Goal: Task Accomplishment & Management: Manage account settings

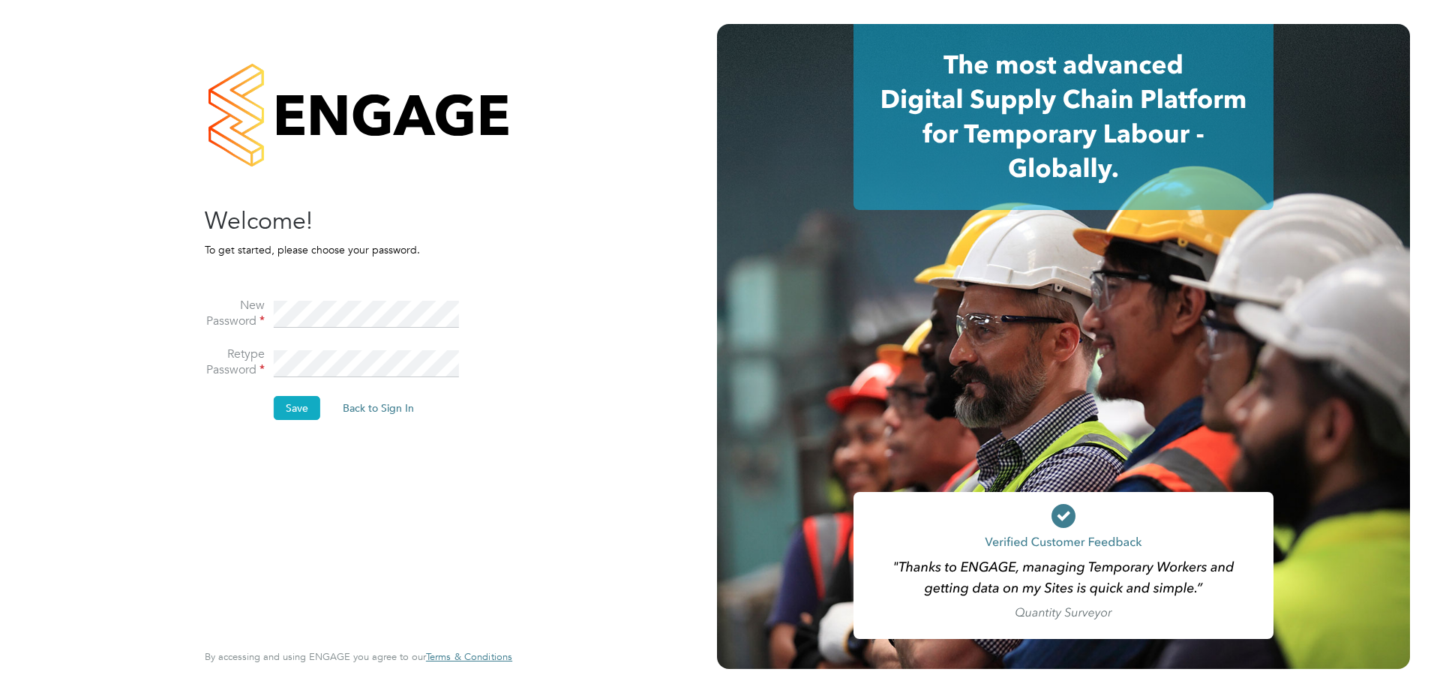
click at [291, 409] on button "Save" at bounding box center [297, 408] width 46 height 24
click at [292, 103] on div at bounding box center [358, 114] width 307 height 181
click at [220, 118] on div at bounding box center [358, 114] width 307 height 181
click at [304, 116] on div at bounding box center [358, 114] width 307 height 181
click at [253, 293] on button "Back to Sign In" at bounding box center [252, 293] width 95 height 24
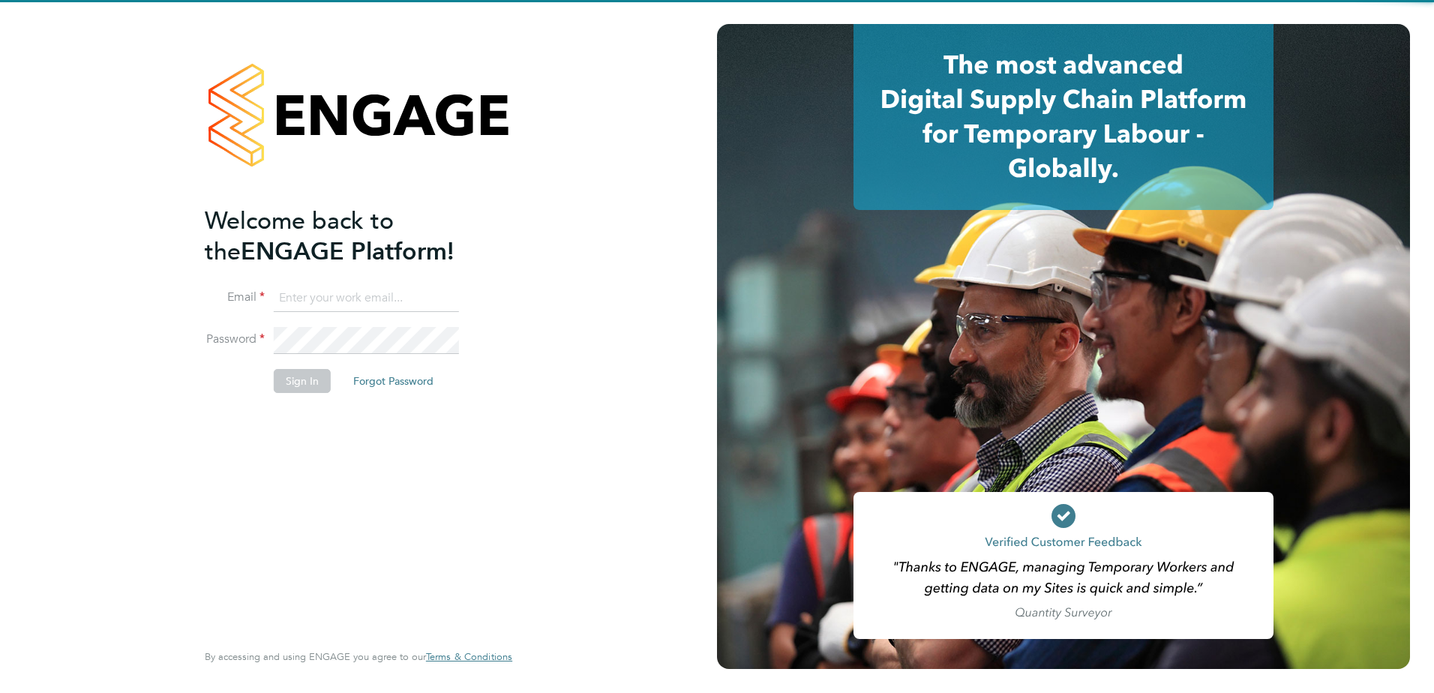
type input "carla.joyce@vistry.co.uk"
click at [358, 298] on input "carla.joyce@vistry.co.uk" at bounding box center [366, 298] width 185 height 27
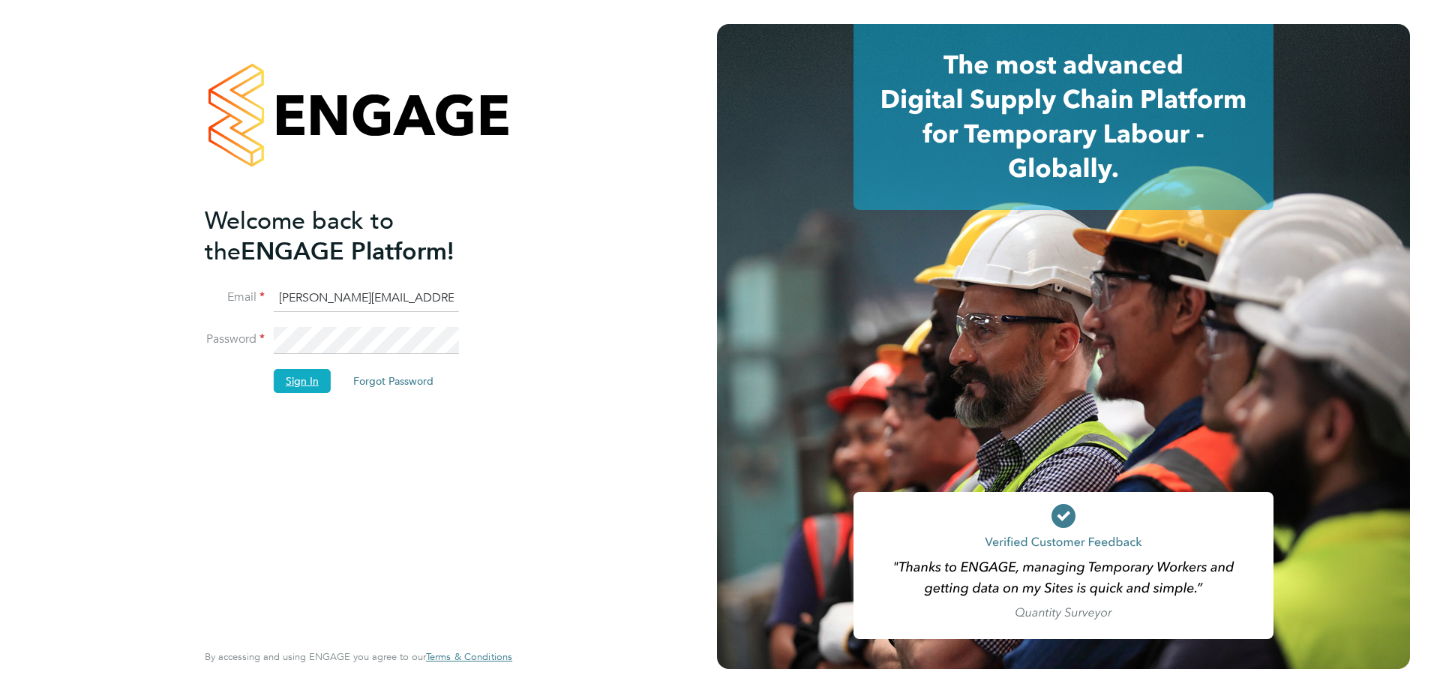
click at [328, 378] on button "Sign In" at bounding box center [302, 381] width 57 height 24
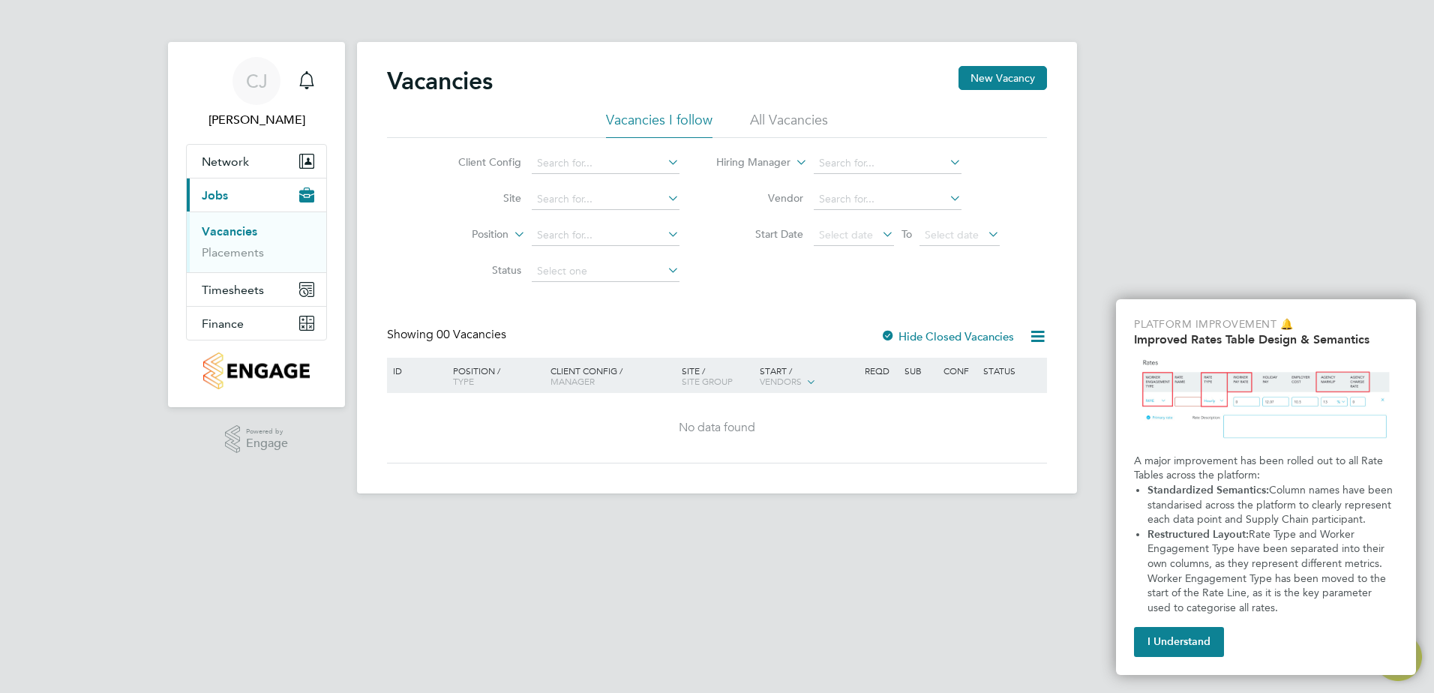
click at [1196, 641] on button "I Understand" at bounding box center [1179, 642] width 90 height 30
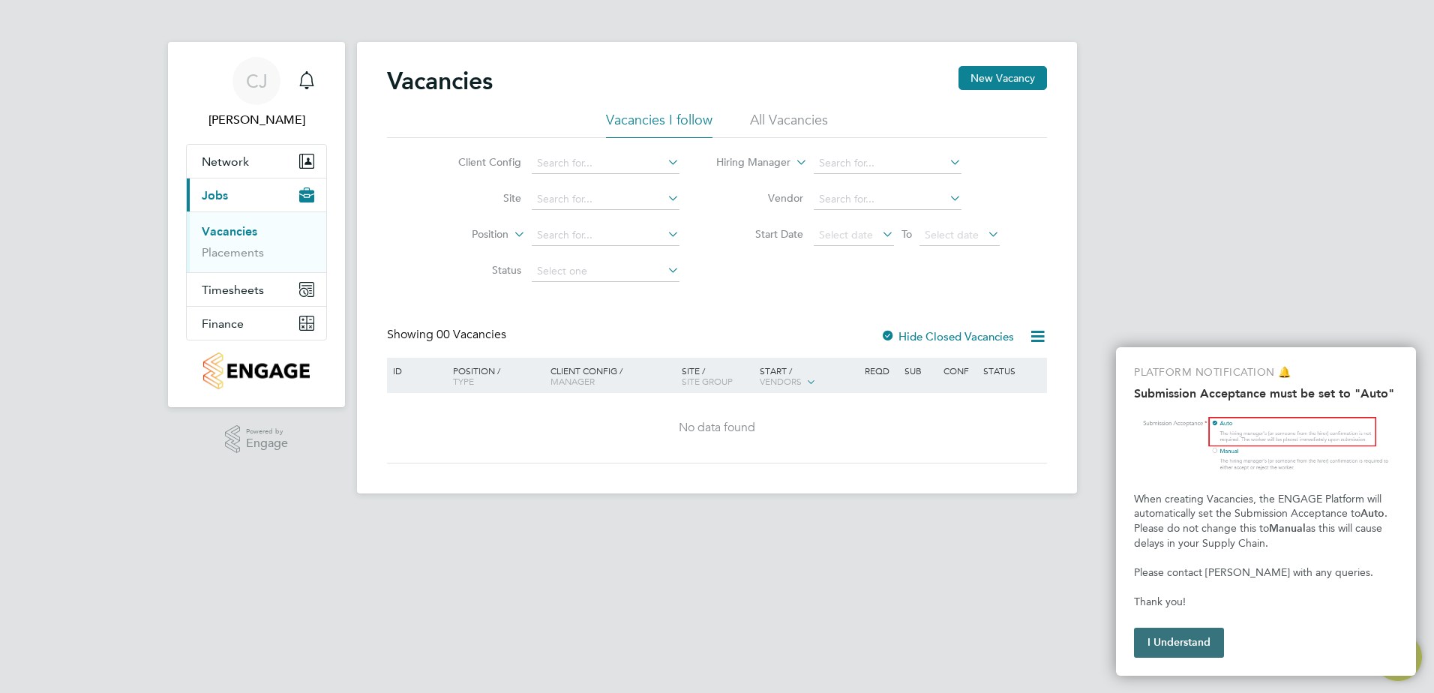
click at [1213, 637] on button "I Understand" at bounding box center [1179, 643] width 90 height 30
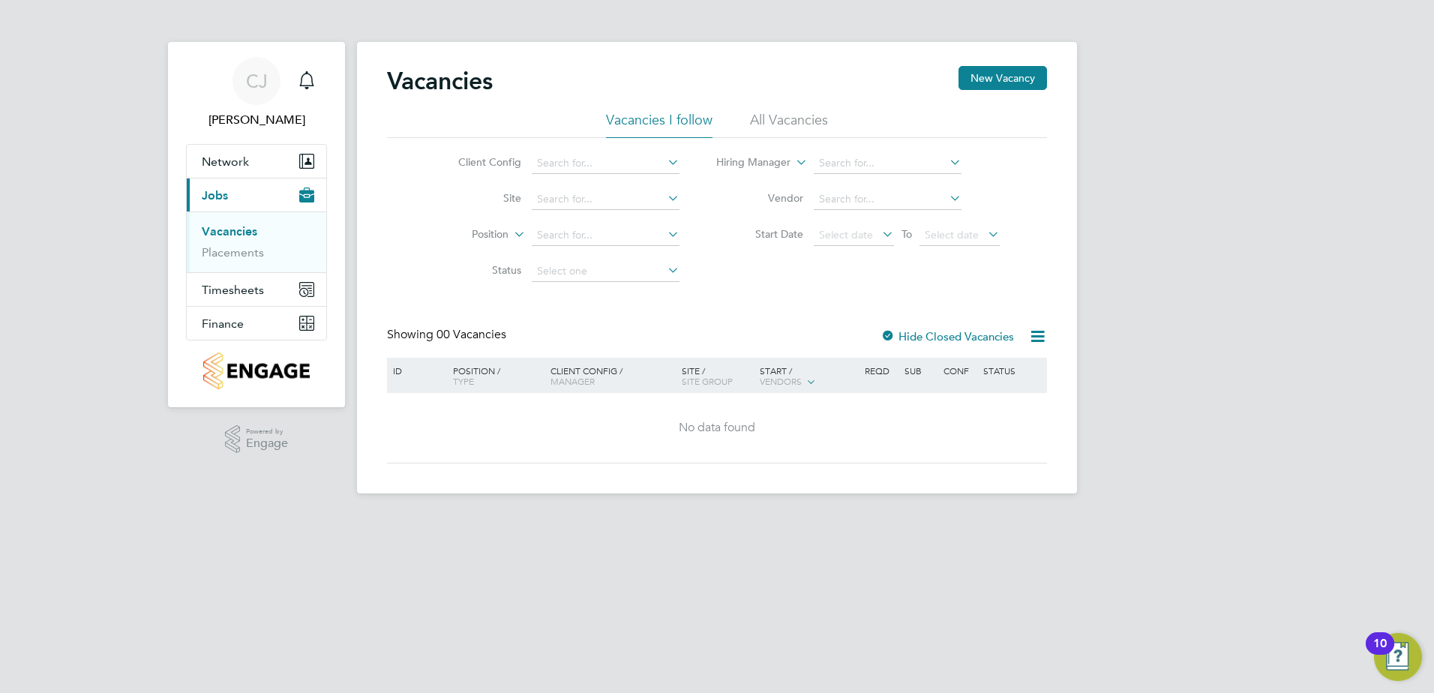
click at [1387, 634] on div "10" at bounding box center [1380, 643] width 28 height 22
